Goal: Information Seeking & Learning: Check status

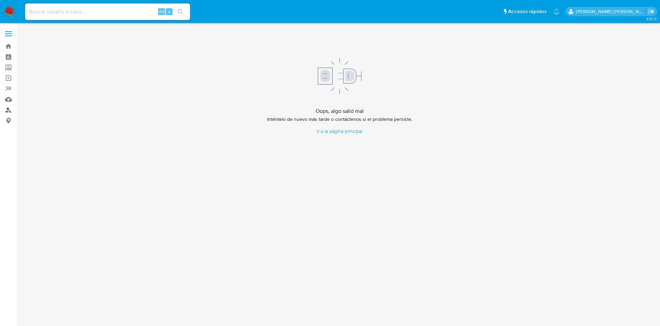
drag, startPoint x: 8, startPoint y: 109, endPoint x: 0, endPoint y: 107, distance: 8.4
click at [8, 109] on link "Buscador de personas" at bounding box center [41, 110] width 82 height 11
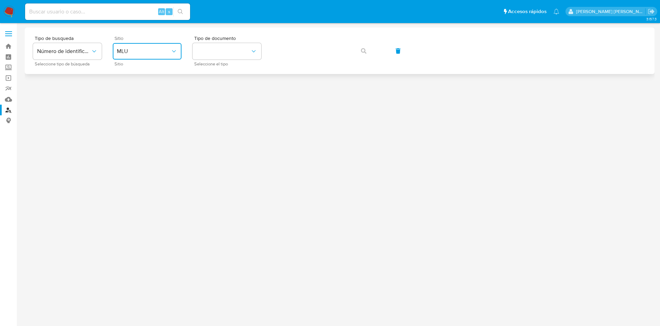
drag, startPoint x: 160, startPoint y: 46, endPoint x: 159, endPoint y: 57, distance: 11.4
click at [160, 47] on button "MLU" at bounding box center [147, 51] width 69 height 17
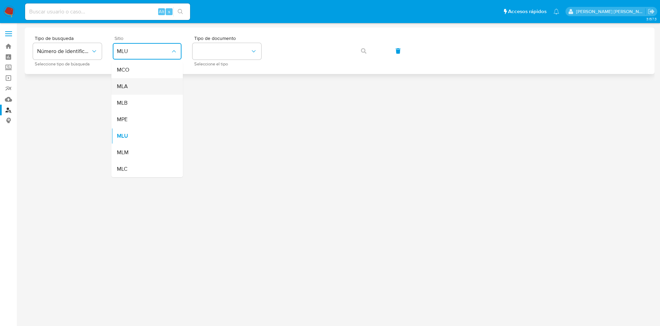
click at [151, 87] on div "MLA" at bounding box center [145, 86] width 56 height 17
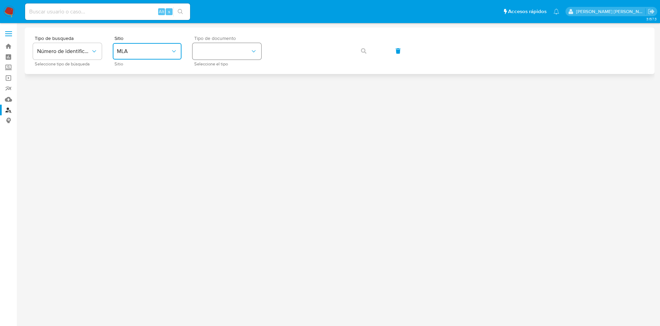
click at [240, 51] on button "identificationType" at bounding box center [227, 51] width 69 height 17
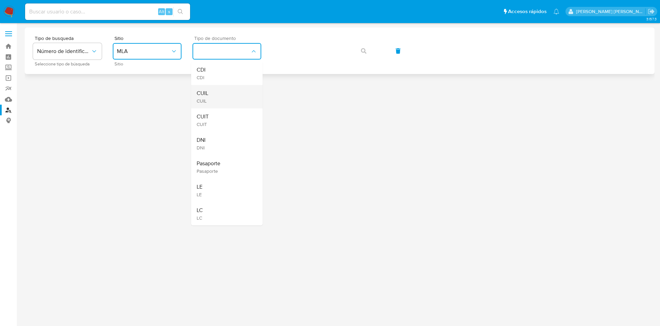
click at [227, 93] on div "CUIL CUIL" at bounding box center [225, 96] width 56 height 23
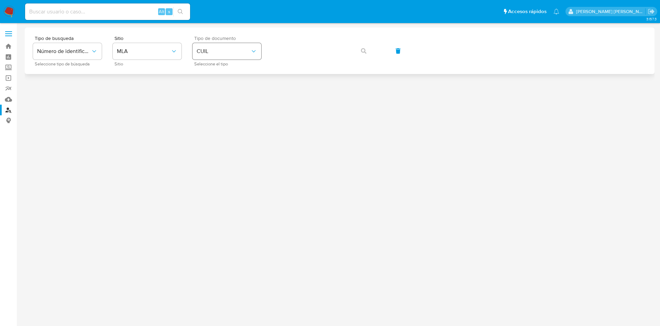
drag, startPoint x: 209, startPoint y: 49, endPoint x: 215, endPoint y: 59, distance: 11.7
click at [210, 48] on span "CUIL" at bounding box center [224, 51] width 54 height 7
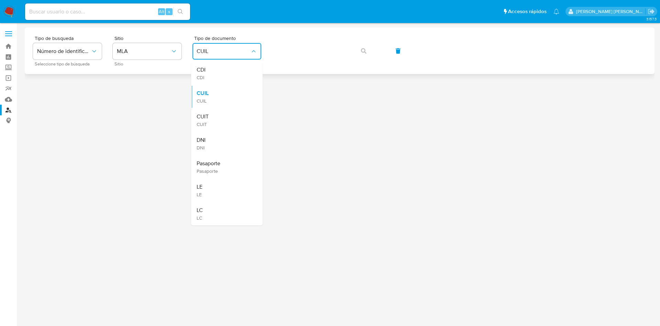
drag, startPoint x: 205, startPoint y: 143, endPoint x: 279, endPoint y: 69, distance: 104.1
click at [207, 142] on div "DNI DNI" at bounding box center [225, 143] width 56 height 23
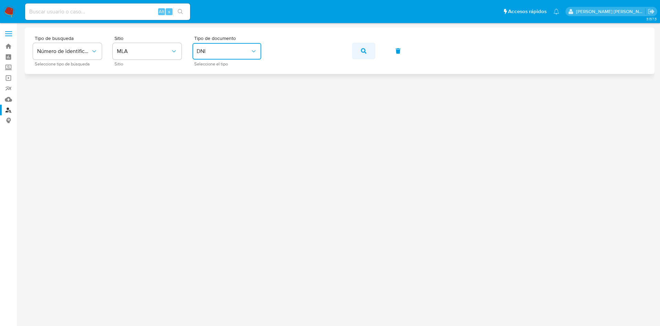
drag, startPoint x: 385, startPoint y: 51, endPoint x: 369, endPoint y: 57, distance: 16.4
click at [382, 55] on div "Tipo de busqueda Número de identificación Seleccione tipo de búsqueda Sitio MLA…" at bounding box center [340, 51] width 614 height 30
drag, startPoint x: 369, startPoint y: 57, endPoint x: 370, endPoint y: 52, distance: 4.5
click at [369, 56] on button "button" at bounding box center [363, 51] width 23 height 17
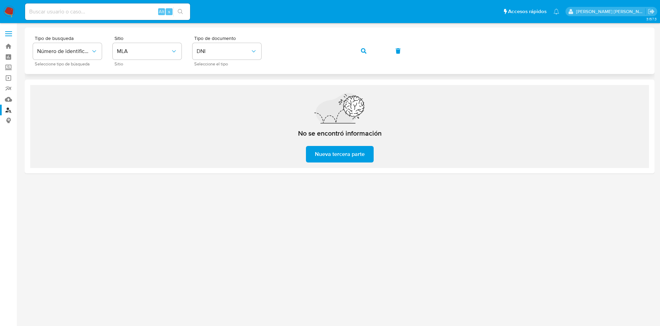
click at [263, 51] on div "Tipo de busqueda Número de identificación Seleccione tipo de búsqueda Sitio MLA…" at bounding box center [340, 51] width 614 height 30
click at [231, 54] on span "DNI" at bounding box center [224, 51] width 54 height 7
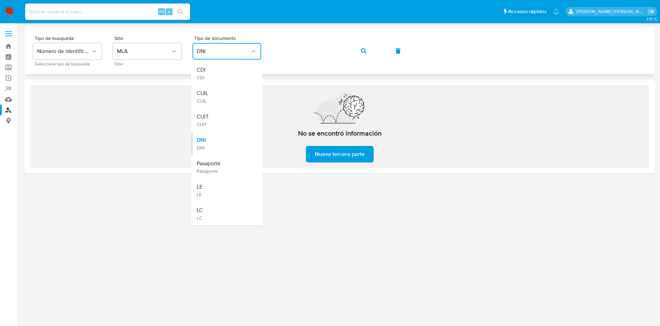
drag, startPoint x: 224, startPoint y: 125, endPoint x: 296, endPoint y: 65, distance: 93.6
click at [224, 125] on div "CUIT CUIT" at bounding box center [225, 119] width 56 height 23
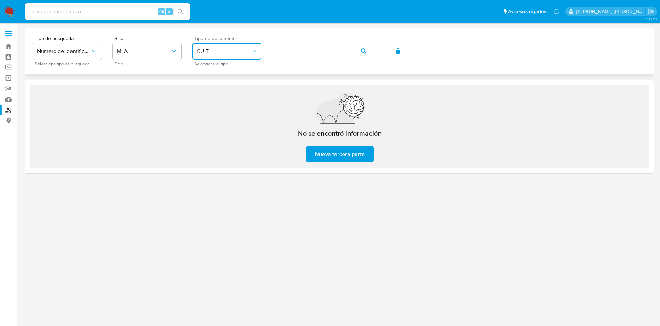
drag, startPoint x: 219, startPoint y: 51, endPoint x: 220, endPoint y: 58, distance: 7.2
click at [219, 52] on span "CUIT" at bounding box center [224, 51] width 54 height 7
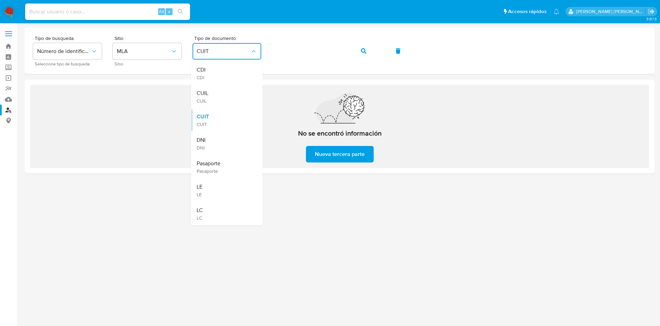
drag, startPoint x: 215, startPoint y: 115, endPoint x: 220, endPoint y: 108, distance: 8.4
click at [216, 113] on div "CUIT CUIT" at bounding box center [225, 119] width 56 height 23
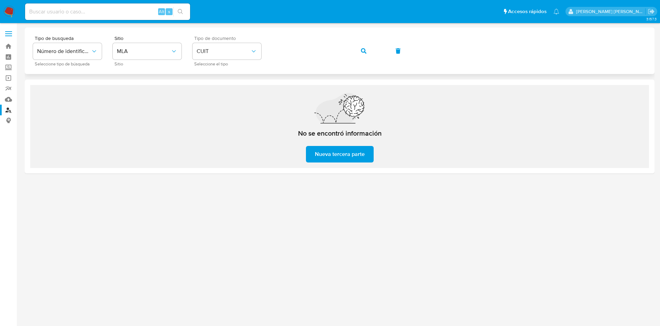
click at [226, 60] on div "Tipo de documento CUIT Seleccione el tipo" at bounding box center [227, 51] width 69 height 30
click at [230, 50] on span "CUIT" at bounding box center [224, 51] width 54 height 7
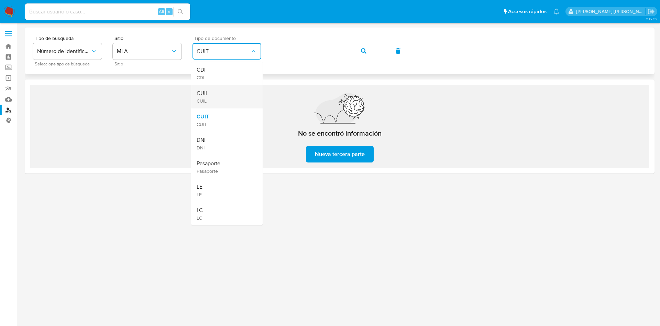
click at [219, 92] on div "CUIL CUIL" at bounding box center [225, 96] width 56 height 23
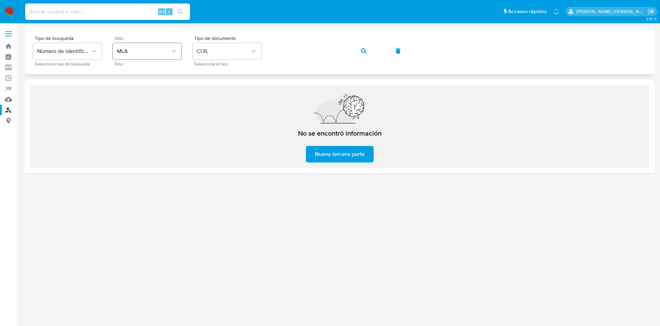
click at [151, 51] on div "Tipo de busqueda Número de identificación Seleccione tipo de búsqueda Sitio MLA…" at bounding box center [340, 51] width 614 height 30
click at [364, 51] on icon "button" at bounding box center [364, 51] width 6 height 6
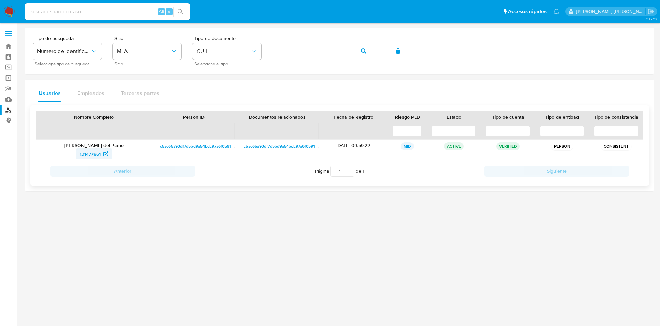
click at [94, 151] on span "131477861" at bounding box center [90, 153] width 21 height 11
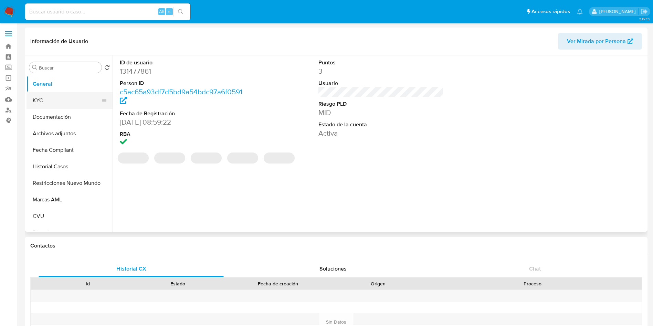
select select "10"
click at [59, 102] on button "KYC" at bounding box center [66, 100] width 80 height 17
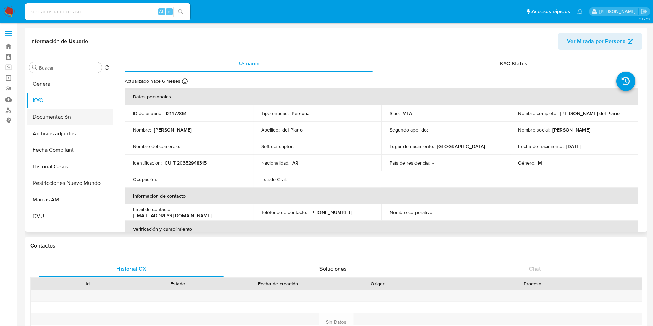
click at [55, 114] on button "Documentación" at bounding box center [66, 117] width 80 height 17
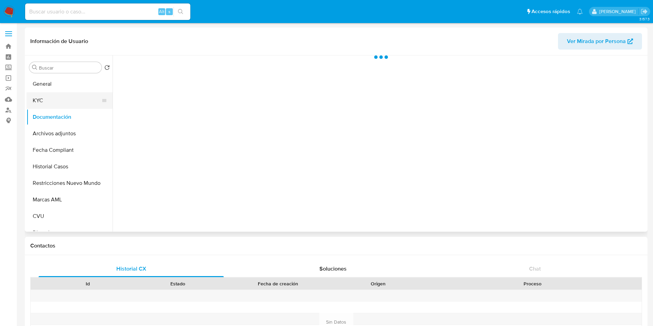
click at [69, 99] on button "KYC" at bounding box center [66, 100] width 80 height 17
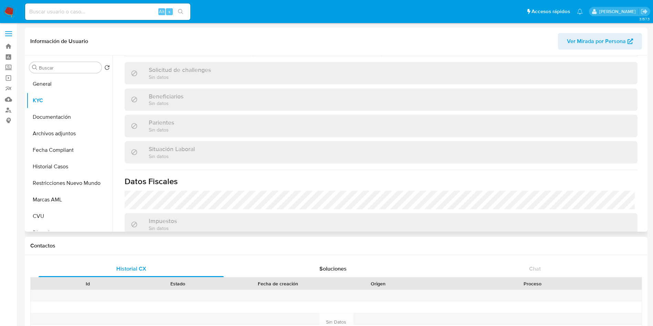
scroll to position [201, 0]
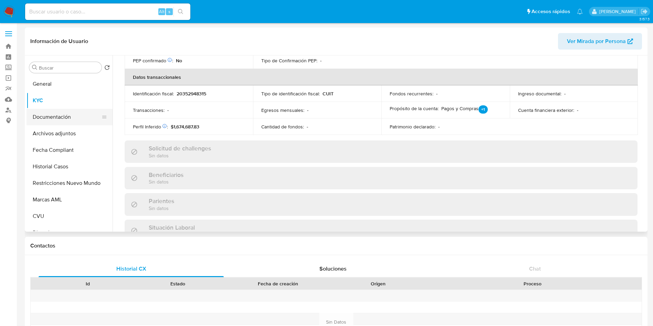
click at [68, 119] on button "Documentación" at bounding box center [66, 117] width 80 height 17
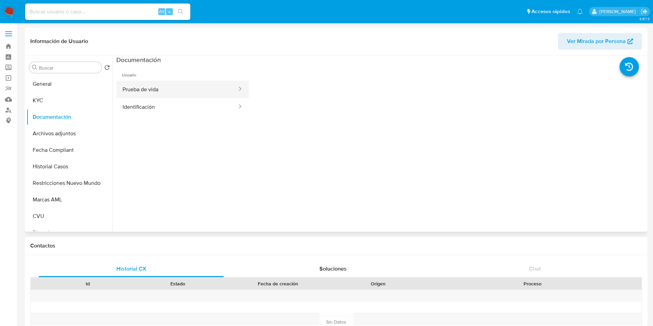
drag, startPoint x: 167, startPoint y: 90, endPoint x: 178, endPoint y: 95, distance: 12.1
click at [167, 91] on button "Prueba de vida" at bounding box center [176, 89] width 121 height 18
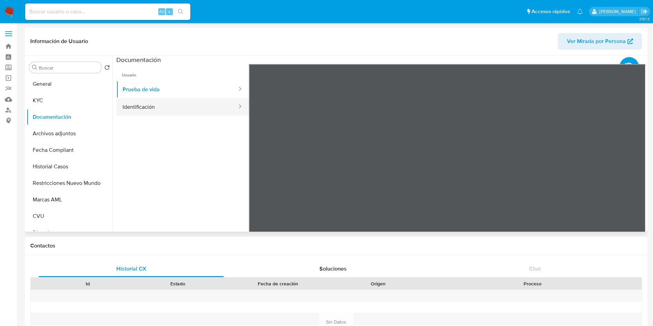
click at [157, 111] on button "Identificación" at bounding box center [176, 107] width 121 height 18
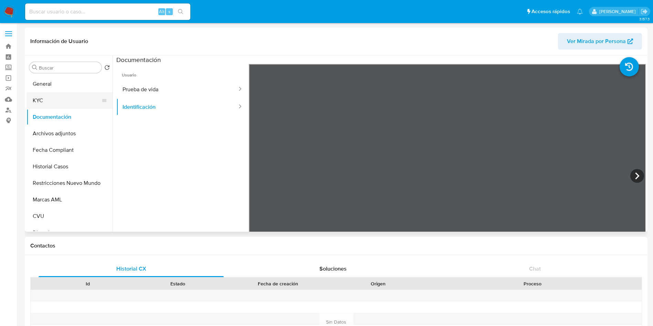
click at [56, 99] on button "KYC" at bounding box center [66, 100] width 80 height 17
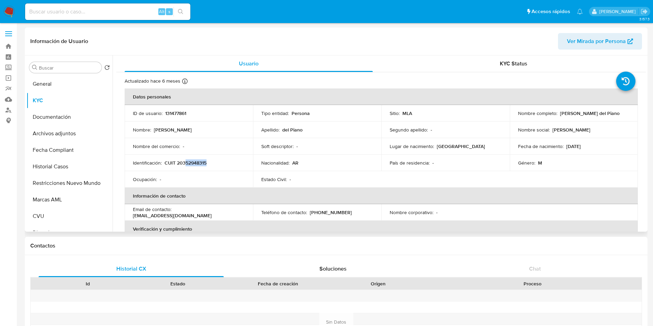
drag, startPoint x: 211, startPoint y: 162, endPoint x: 196, endPoint y: 164, distance: 14.9
click at [189, 164] on div "Identificación : CUIT 20352948315" at bounding box center [189, 163] width 112 height 6
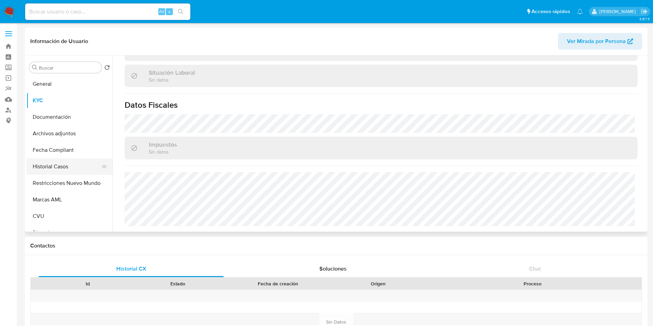
click at [60, 166] on button "Historial Casos" at bounding box center [66, 166] width 80 height 17
